Goal: Task Accomplishment & Management: Complete application form

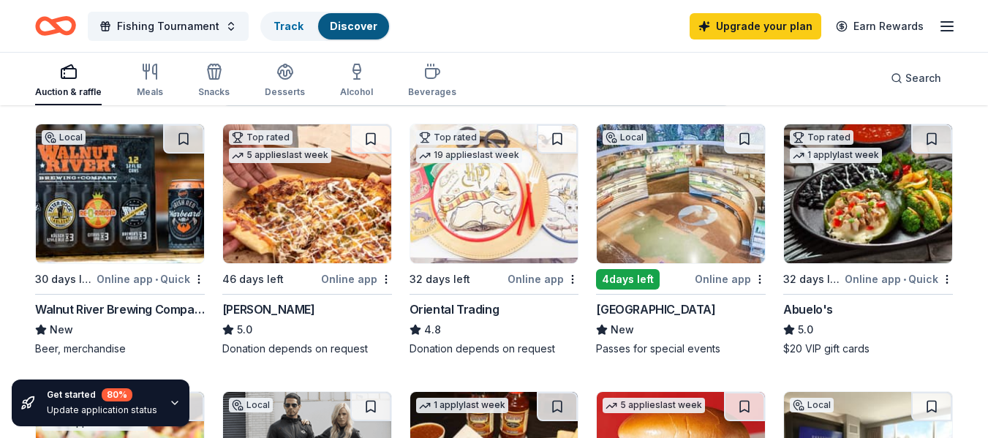
scroll to position [146, 0]
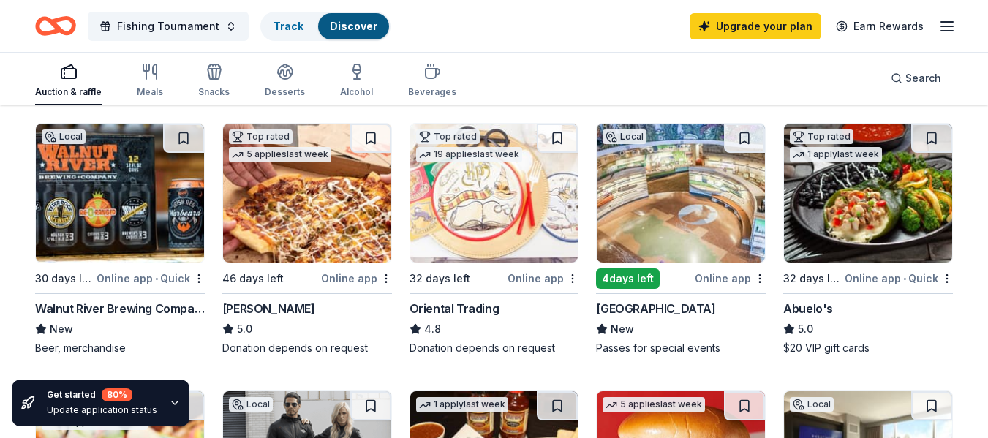
click at [689, 224] on img at bounding box center [681, 193] width 168 height 139
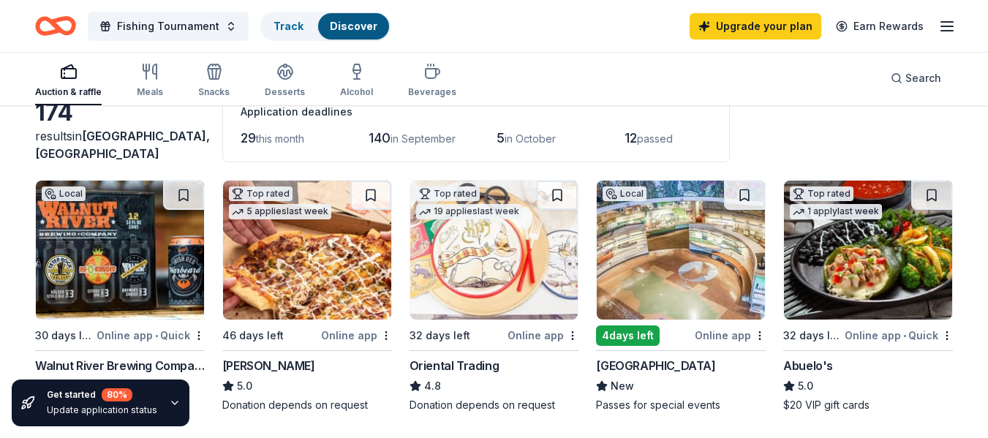
scroll to position [0, 0]
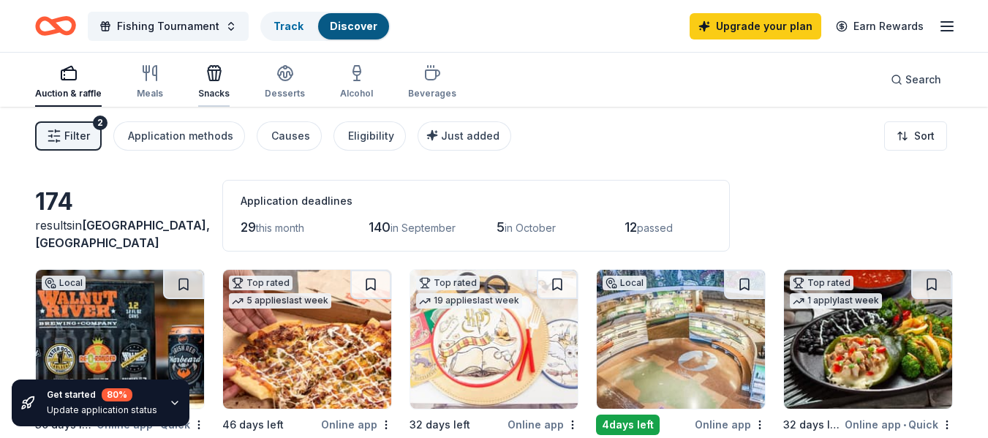
click at [216, 79] on icon "button" at bounding box center [214, 75] width 13 height 10
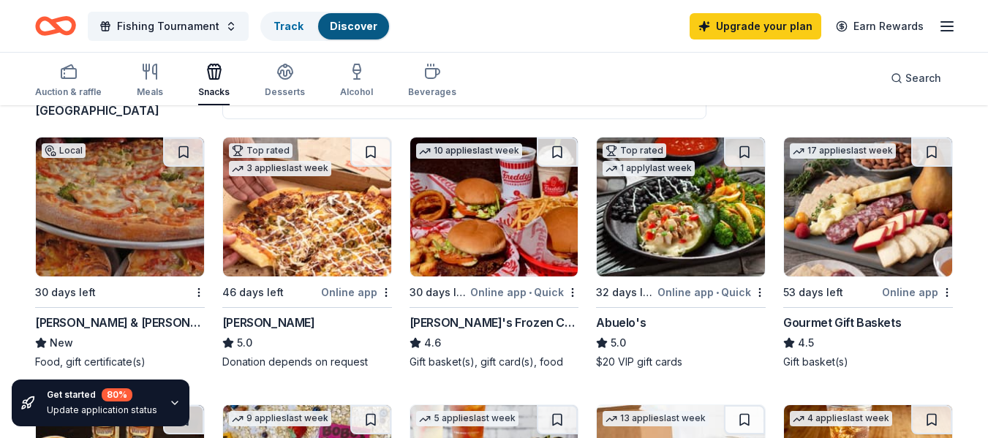
scroll to position [134, 0]
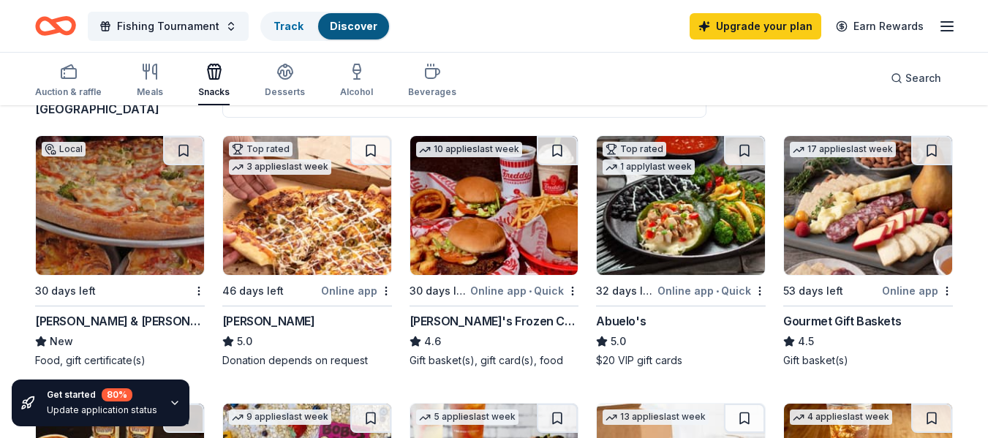
click at [361, 207] on img at bounding box center [307, 205] width 168 height 139
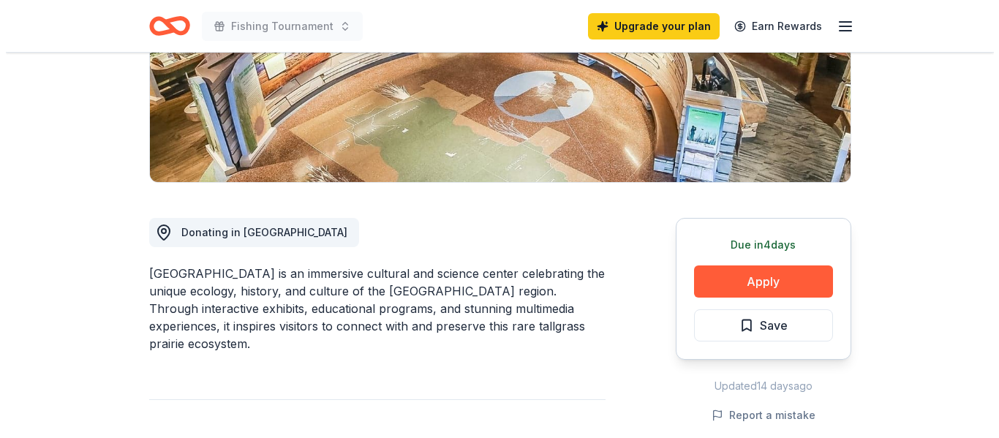
scroll to position [263, 0]
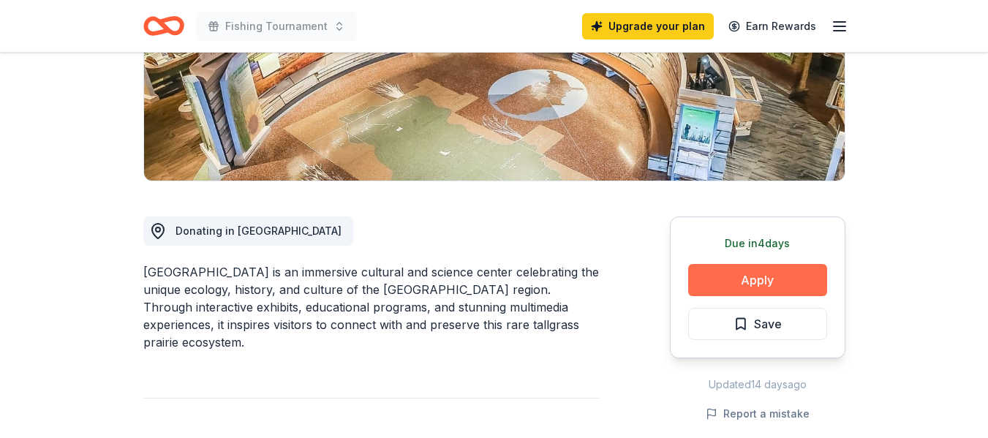
click at [741, 275] on button "Apply" at bounding box center [757, 280] width 139 height 32
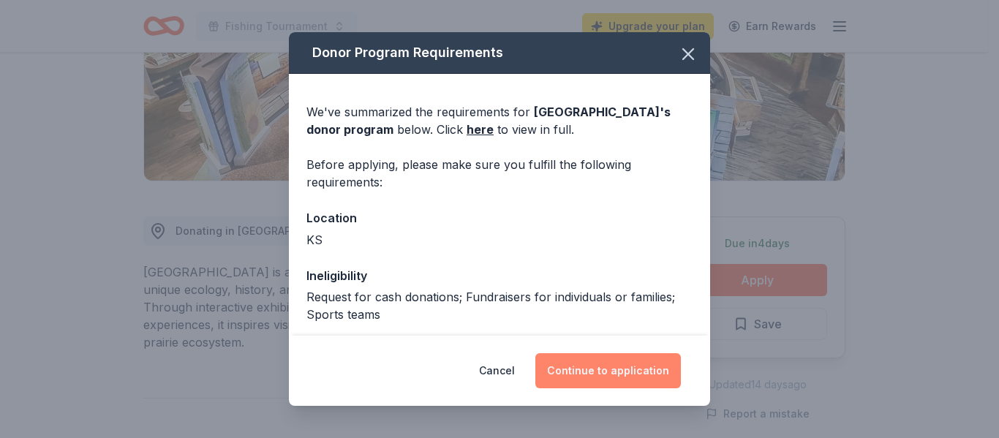
click at [591, 366] on button "Continue to application" at bounding box center [607, 370] width 145 height 35
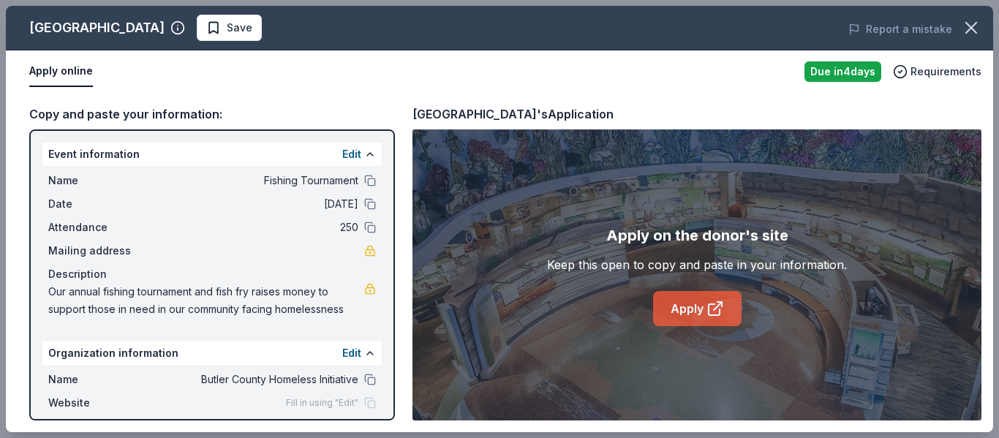
click at [681, 303] on link "Apply" at bounding box center [697, 308] width 88 height 35
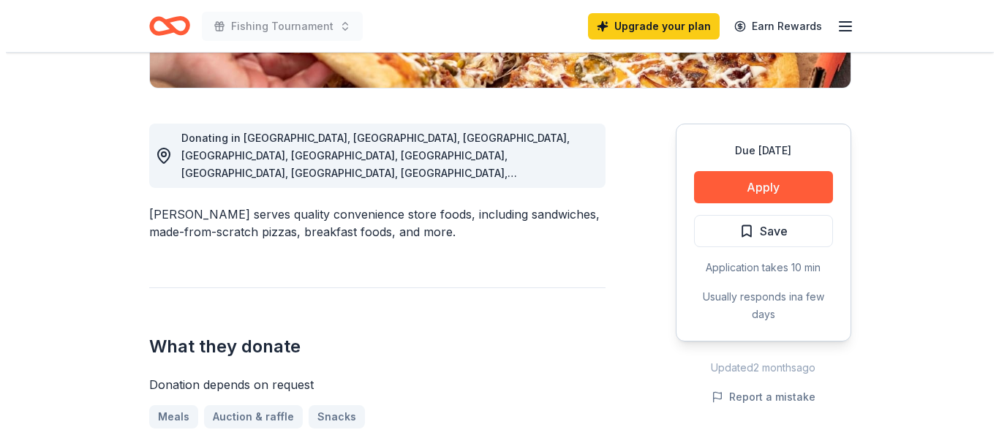
scroll to position [357, 0]
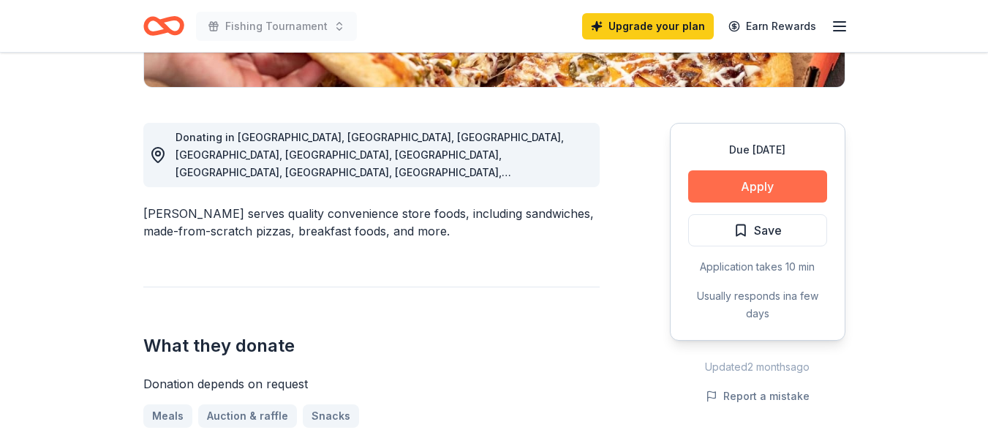
click at [768, 179] on button "Apply" at bounding box center [757, 186] width 139 height 32
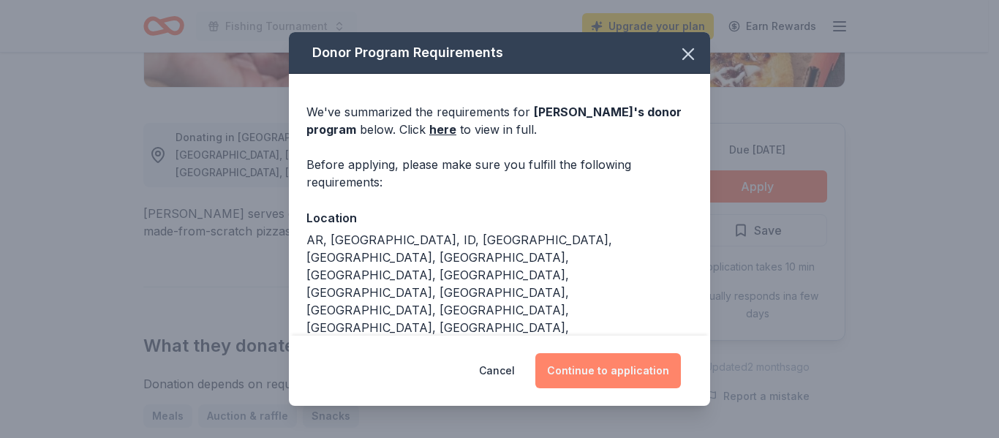
click at [615, 368] on button "Continue to application" at bounding box center [607, 370] width 145 height 35
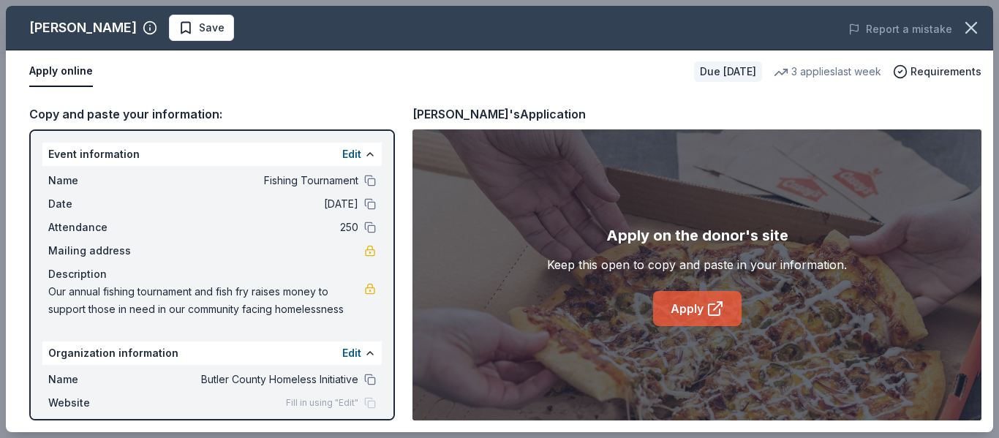
click at [681, 306] on link "Apply" at bounding box center [697, 308] width 88 height 35
